Goal: Use online tool/utility: Utilize a website feature to perform a specific function

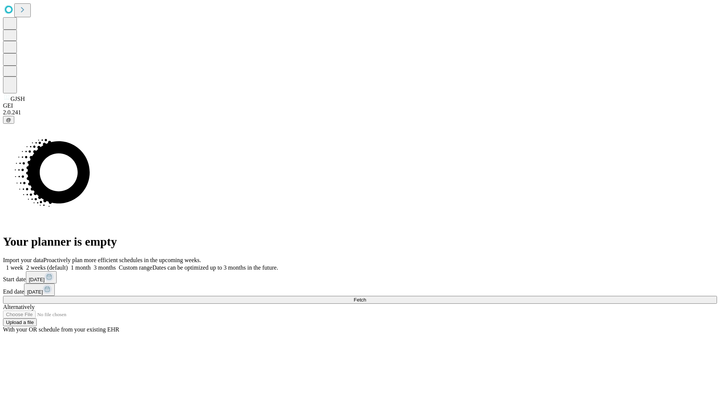
click at [366, 297] on span "Fetch" at bounding box center [360, 300] width 12 height 6
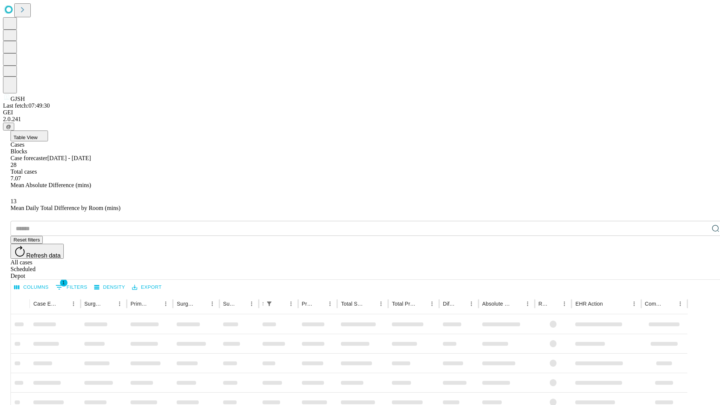
click at [38, 135] on span "Table View" at bounding box center [26, 138] width 24 height 6
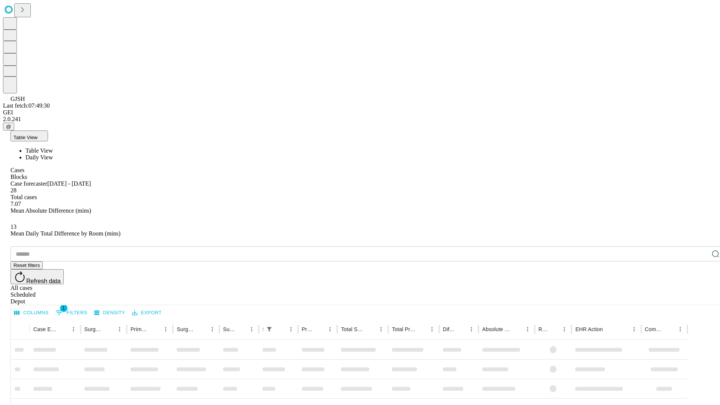
click at [53, 154] on span "Daily View" at bounding box center [39, 157] width 27 height 6
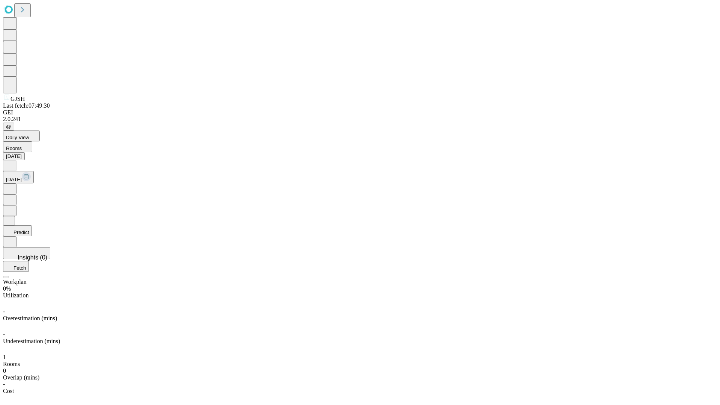
click at [32, 225] on button "Predict" at bounding box center [17, 230] width 29 height 11
